Goal: Navigation & Orientation: Find specific page/section

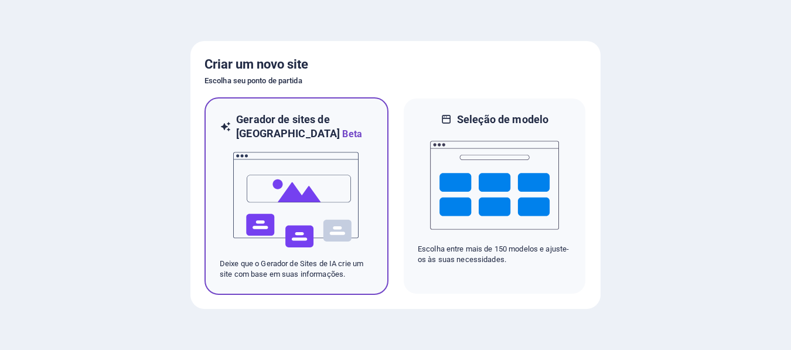
click at [307, 200] on img at bounding box center [296, 199] width 129 height 117
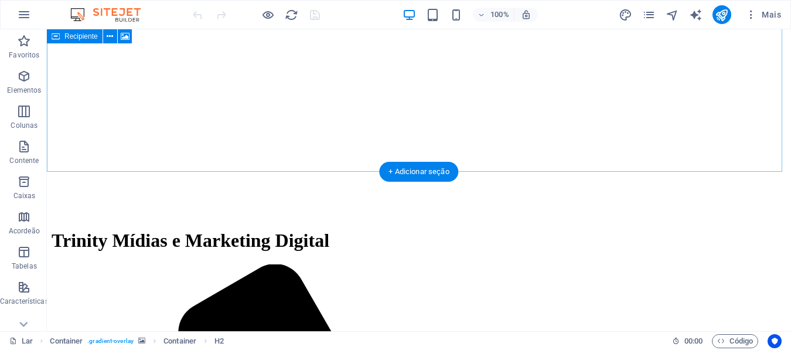
scroll to position [234, 0]
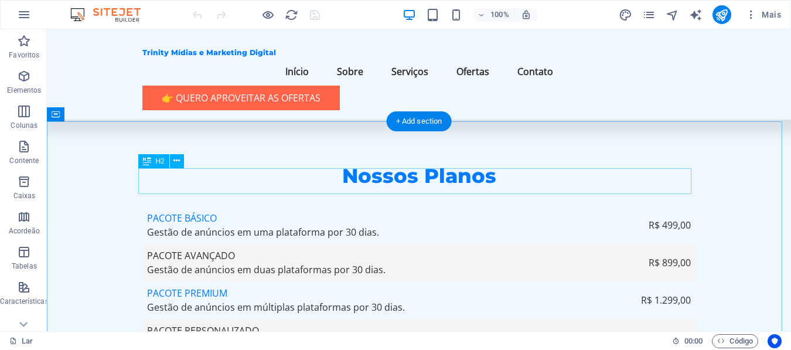
scroll to position [3690, 0]
